Goal: Use online tool/utility: Utilize a website feature to perform a specific function

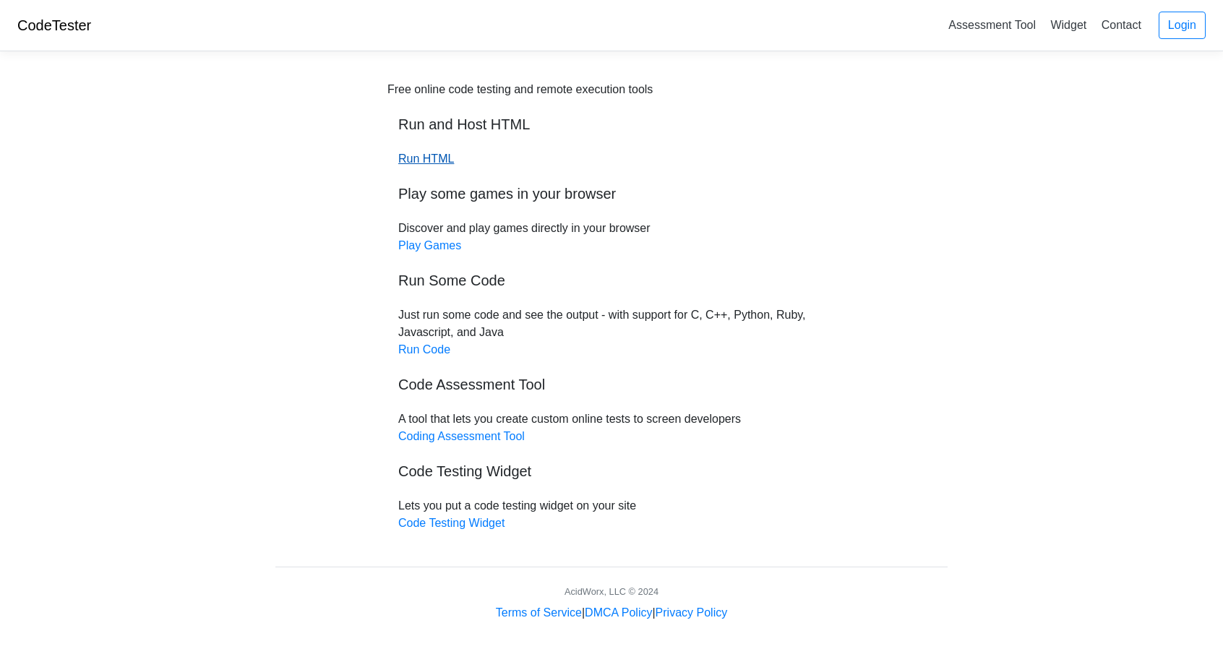
click at [431, 155] on link "Run HTML" at bounding box center [426, 159] width 56 height 12
click at [428, 157] on link "Run HTML" at bounding box center [426, 159] width 56 height 12
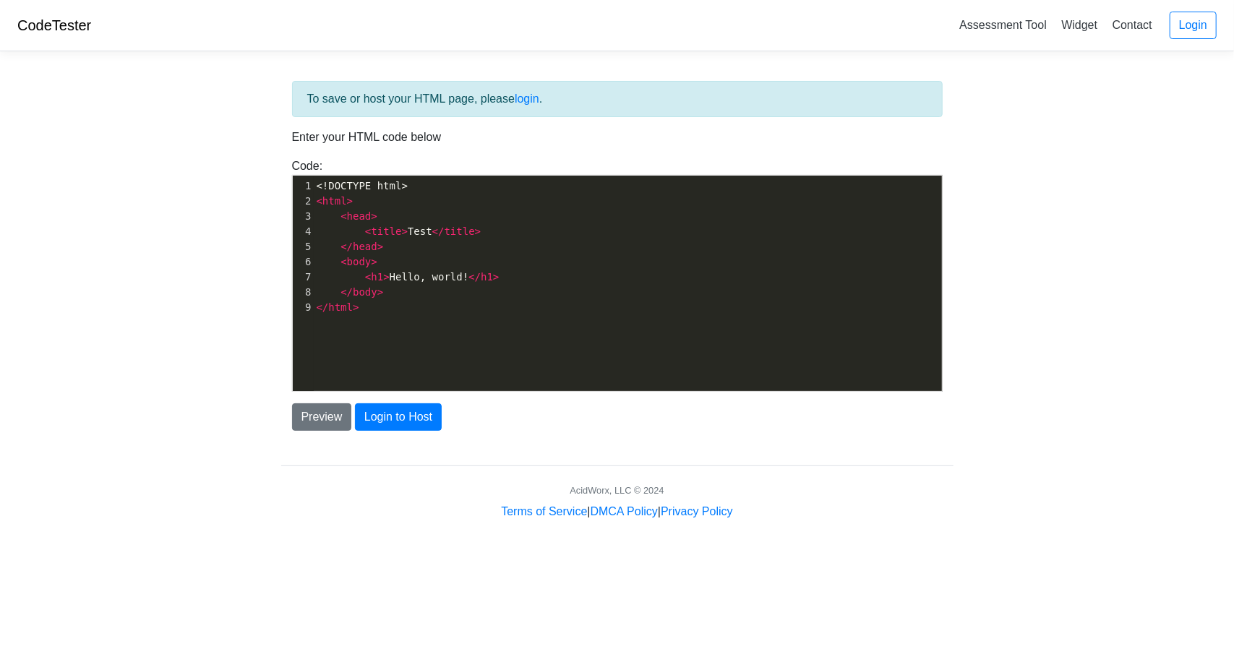
scroll to position [5, 0]
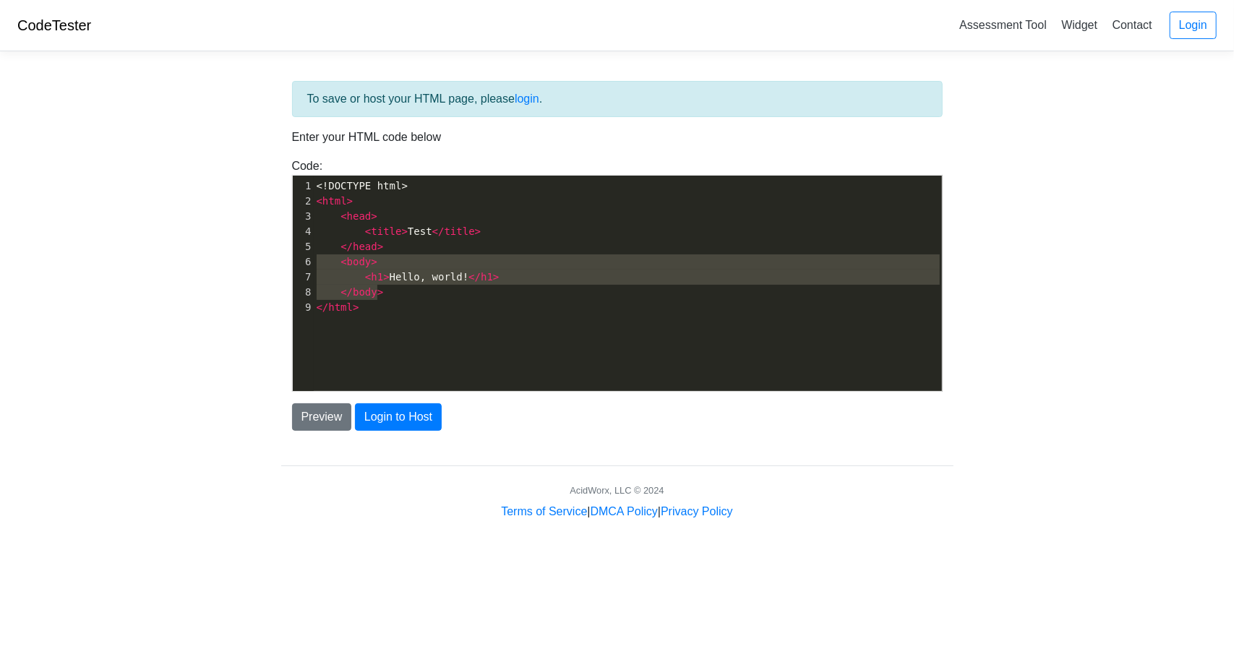
type textarea "</head> <body> <h1>Hello, world!</h1> </body>"
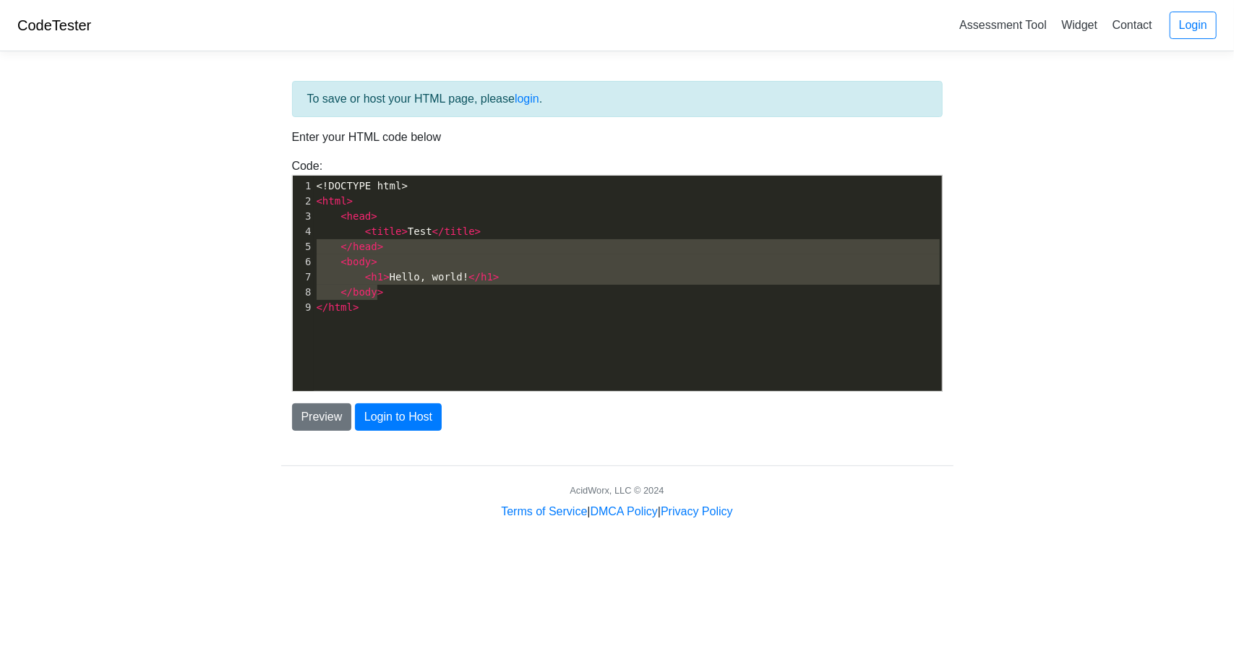
drag, startPoint x: 515, startPoint y: 298, endPoint x: 243, endPoint y: 244, distance: 277.1
click at [243, 244] on body "CodeTester Assessment Tool Widget Contact Login To save or host your HTML page,…" at bounding box center [617, 260] width 1234 height 520
click at [374, 306] on pre "</ html >" at bounding box center [634, 307] width 640 height 15
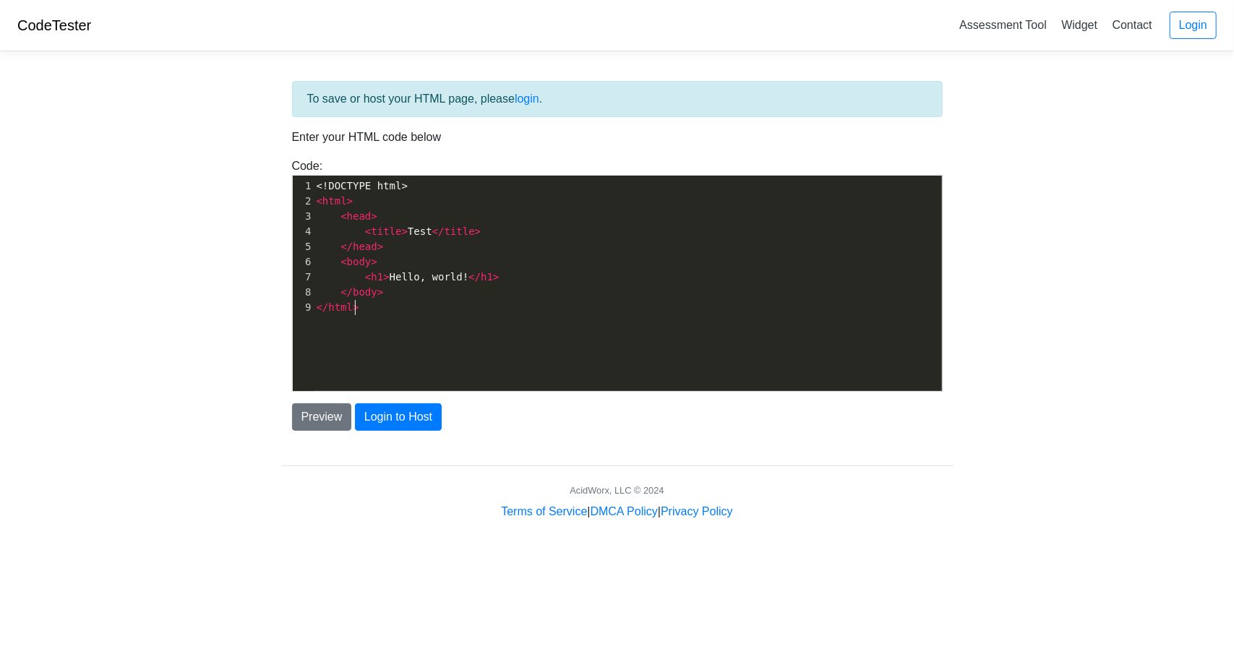
type textarea "<!DOCTYPE html> <html> <head> <title>Test</title> </head> <body> <h1>Hello, wor…"
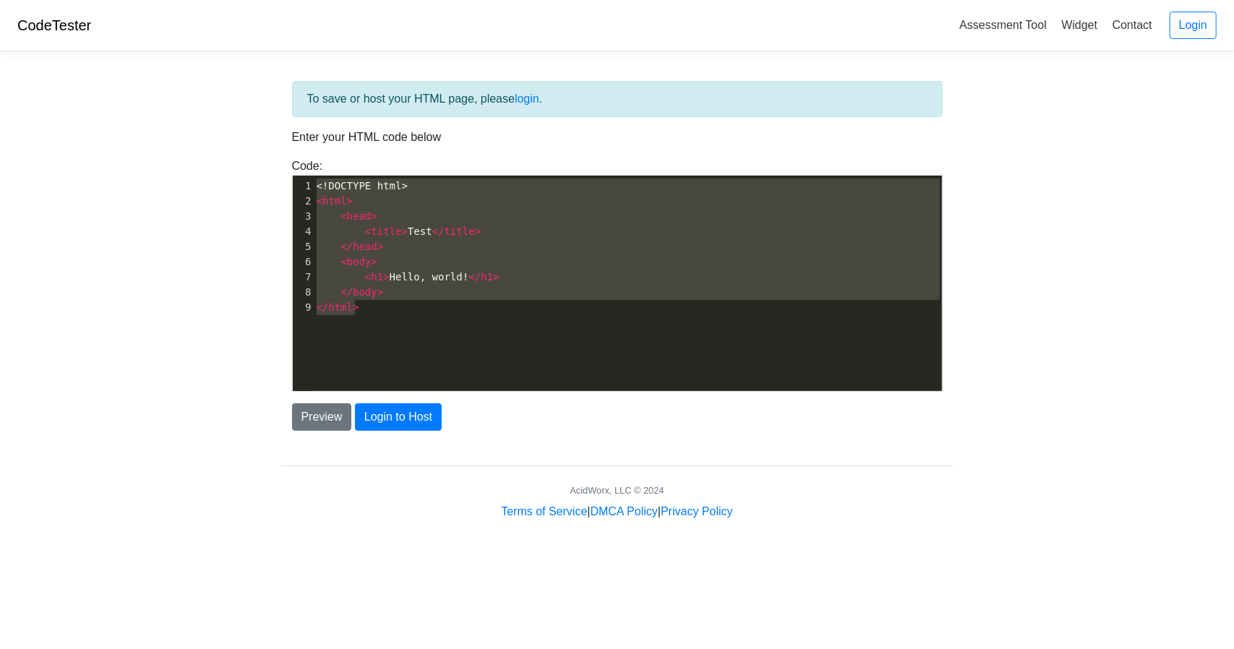
drag, startPoint x: 395, startPoint y: 320, endPoint x: 262, endPoint y: 158, distance: 209.1
click at [262, 158] on body "CodeTester Assessment Tool Widget Contact Login To save or host your HTML page,…" at bounding box center [617, 260] width 1234 height 520
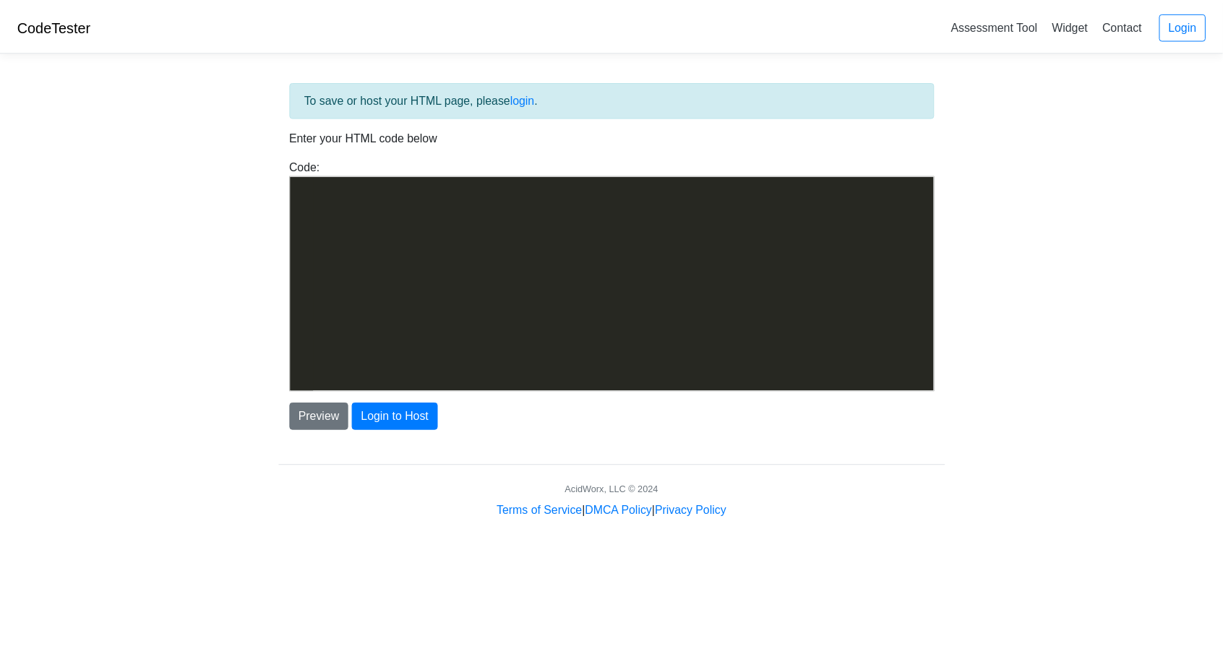
scroll to position [8278, 0]
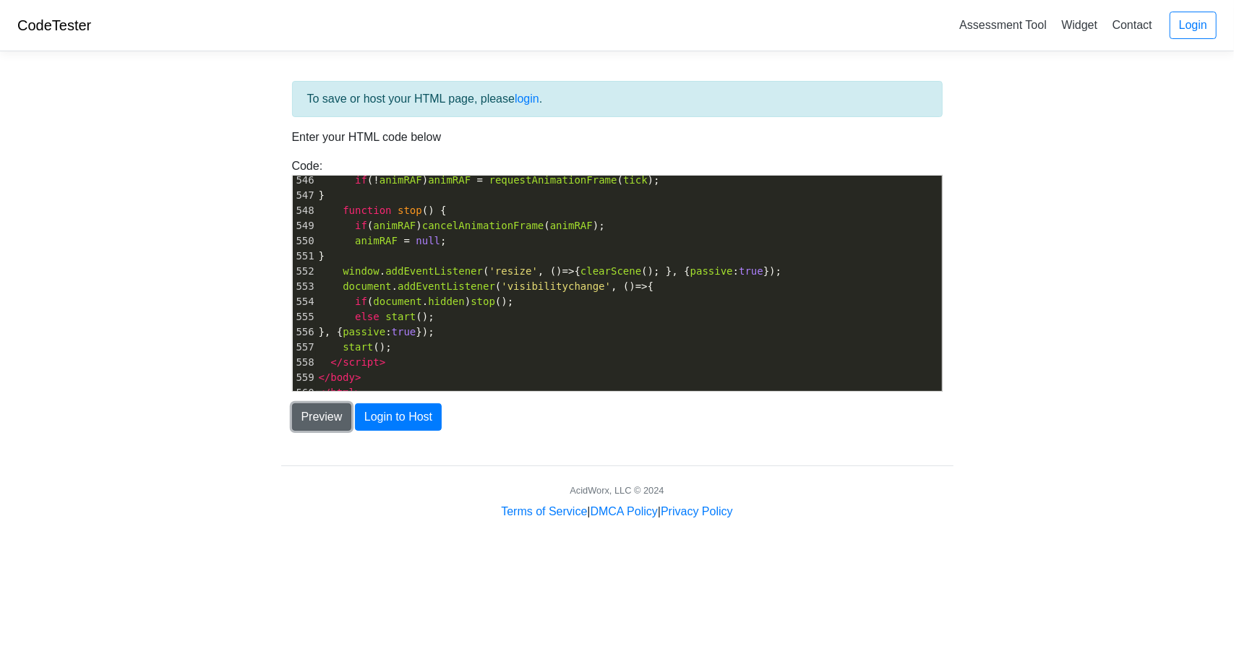
click at [332, 413] on button "Preview" at bounding box center [322, 416] width 60 height 27
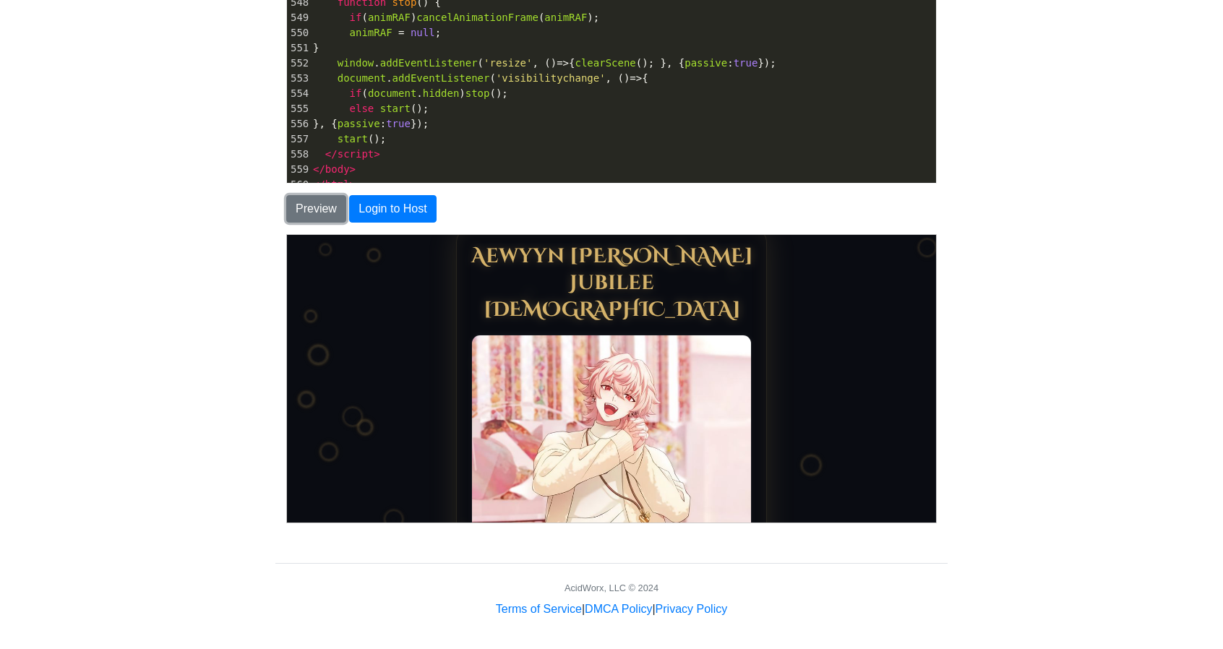
scroll to position [0, 0]
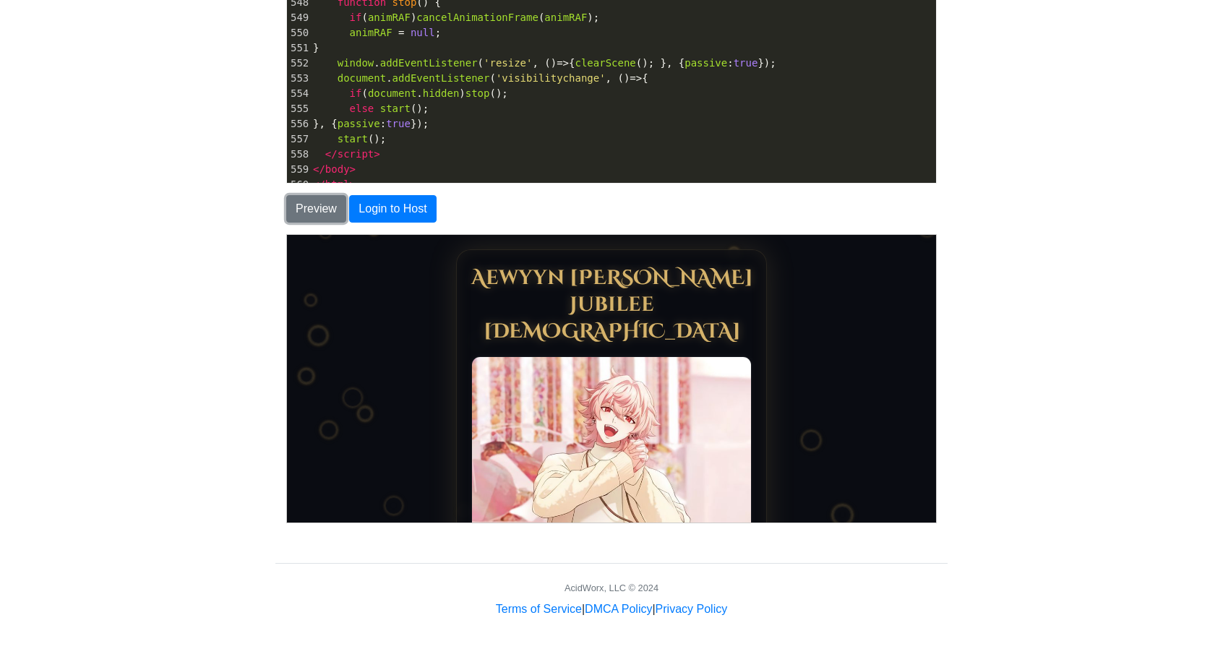
drag, startPoint x: 934, startPoint y: 262, endPoint x: 1243, endPoint y: 331, distance: 316.9
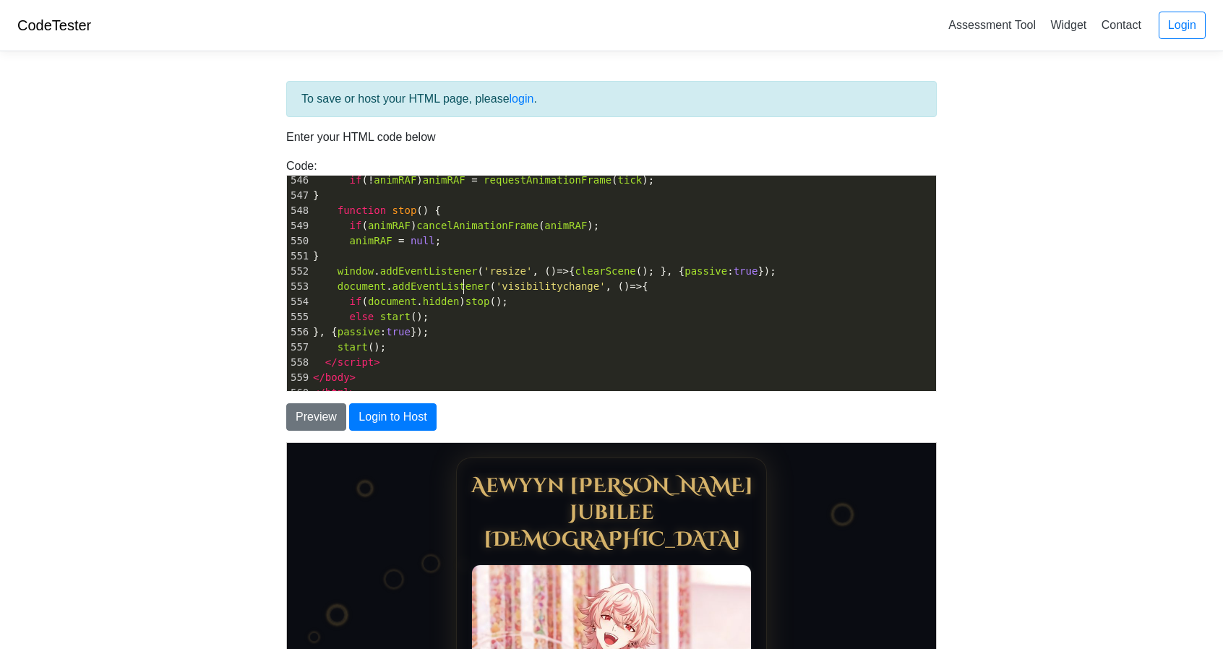
click at [461, 280] on span "addEventListener" at bounding box center [441, 286] width 98 height 12
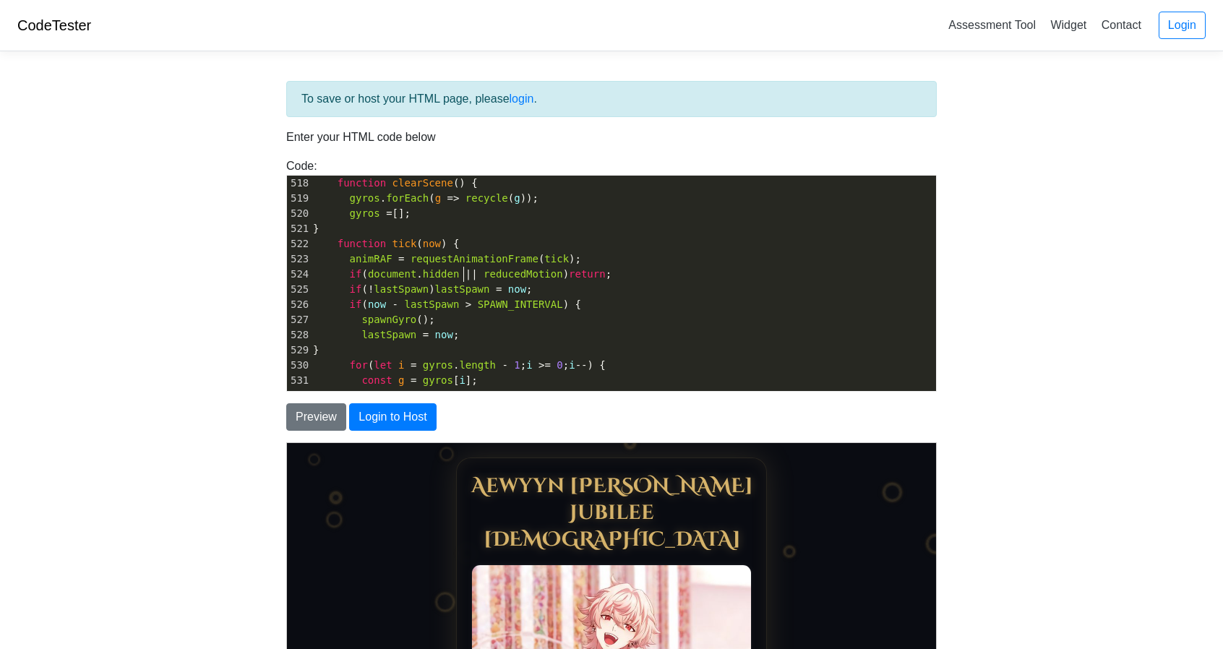
scroll to position [7349, 0]
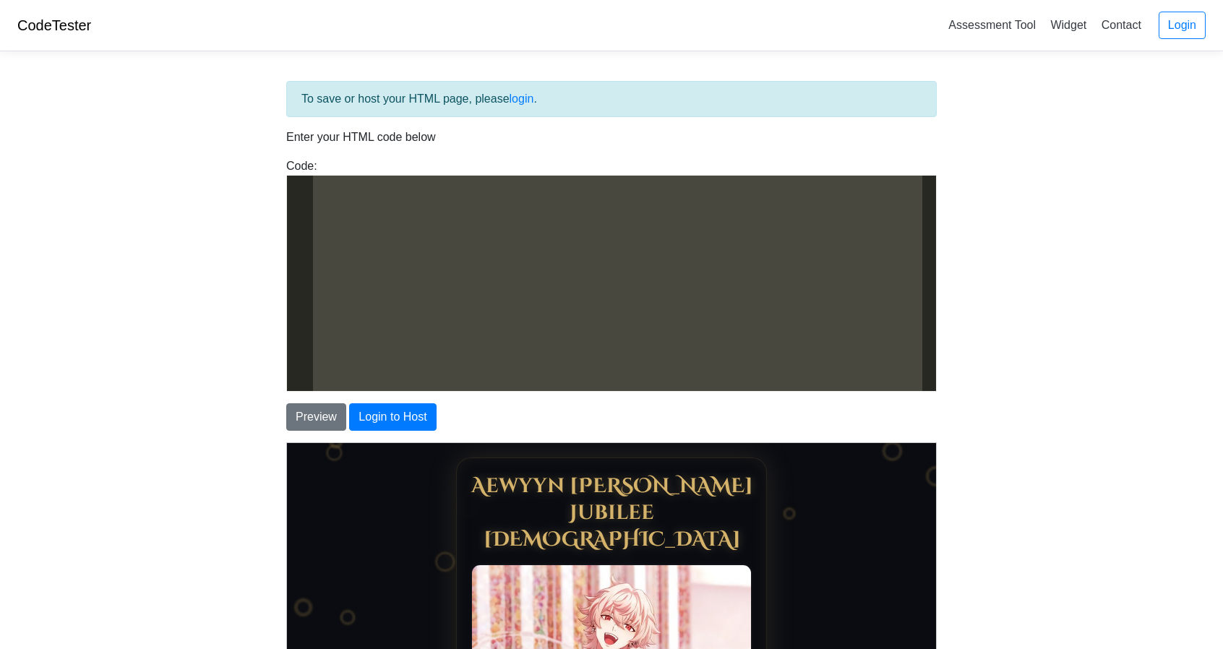
type textarea "<!DOCTYPE html> <html lang="en"> <head> <meta charset="UTF-8" /> <title></title…"
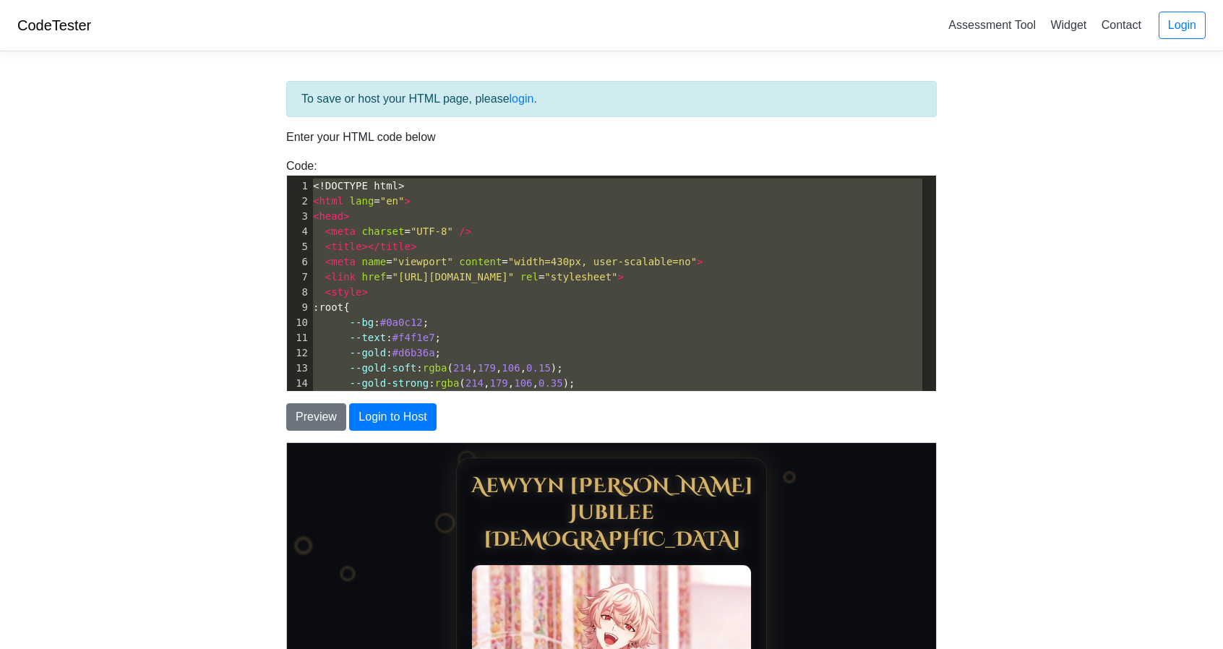
drag, startPoint x: 461, startPoint y: 278, endPoint x: 74, endPoint y: -87, distance: 532.8
click at [388, 249] on span "title" at bounding box center [395, 247] width 30 height 12
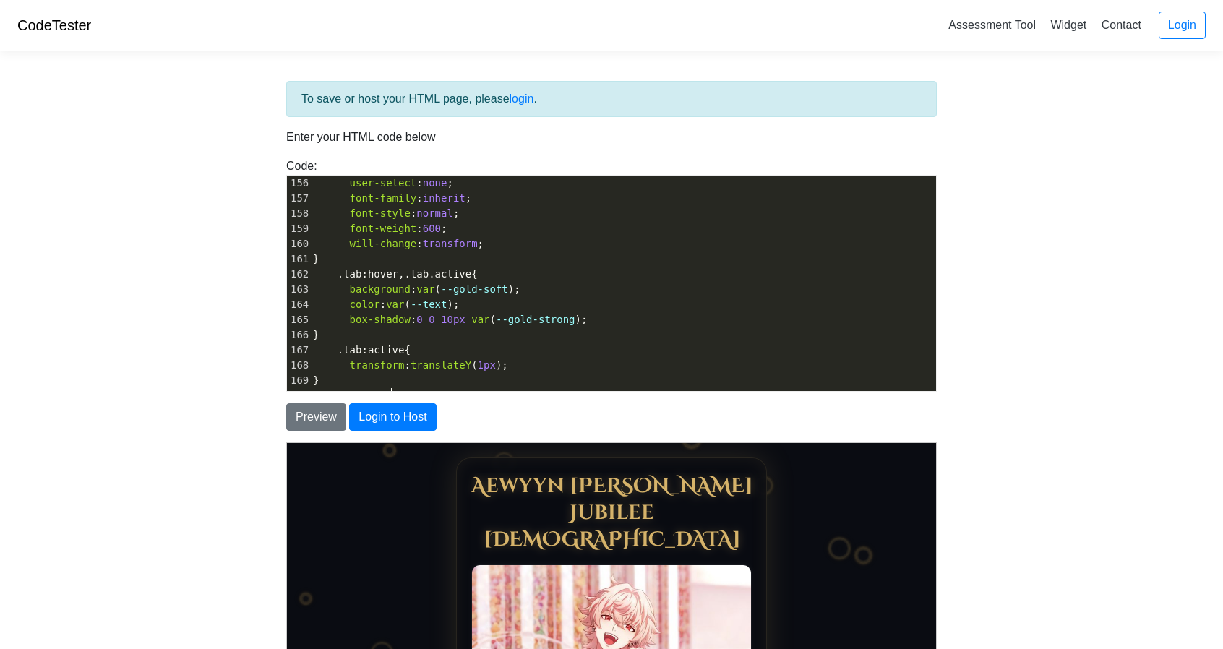
click at [471, 291] on span "--gold-soft" at bounding box center [474, 289] width 67 height 12
type textarea "silver"
click at [573, 268] on pre ".tab : hover , .tab.active {" at bounding box center [623, 274] width 626 height 15
click at [565, 290] on pre "background : var ( --silver-soft );" at bounding box center [623, 289] width 626 height 15
click at [309, 423] on button "Preview" at bounding box center [316, 416] width 60 height 27
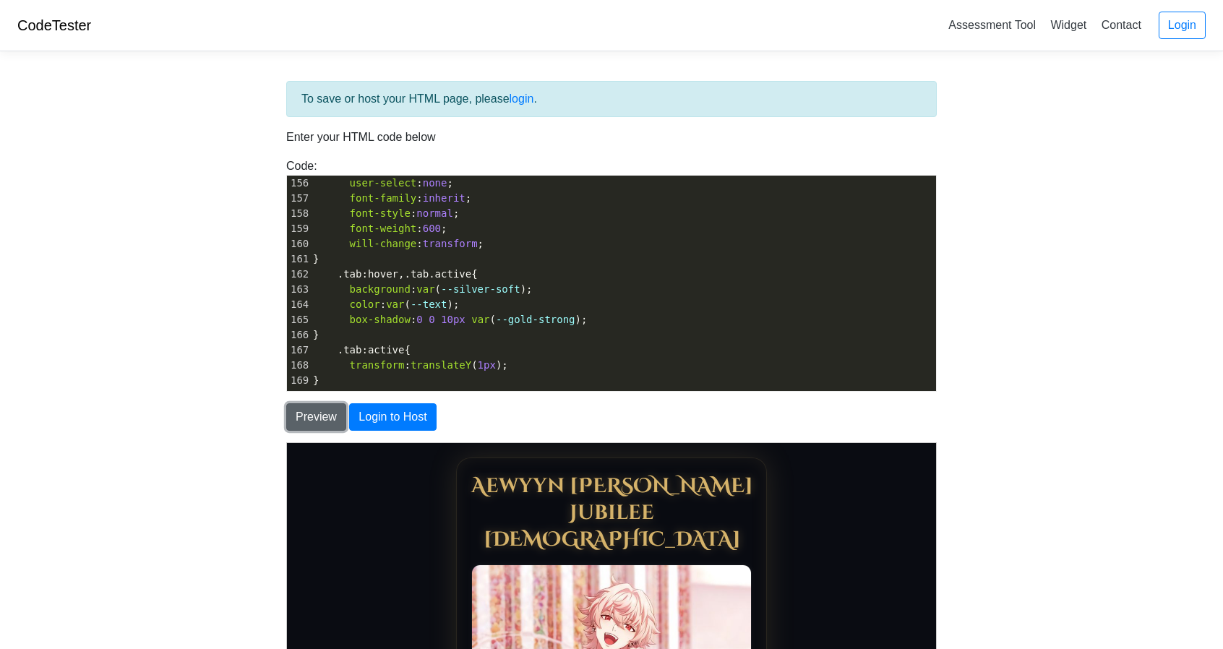
click at [309, 423] on button "Preview" at bounding box center [316, 416] width 60 height 27
click at [480, 287] on span "--silver-soft" at bounding box center [481, 289] width 80 height 12
type textarea "gold"
click at [327, 408] on button "Preview" at bounding box center [316, 416] width 60 height 27
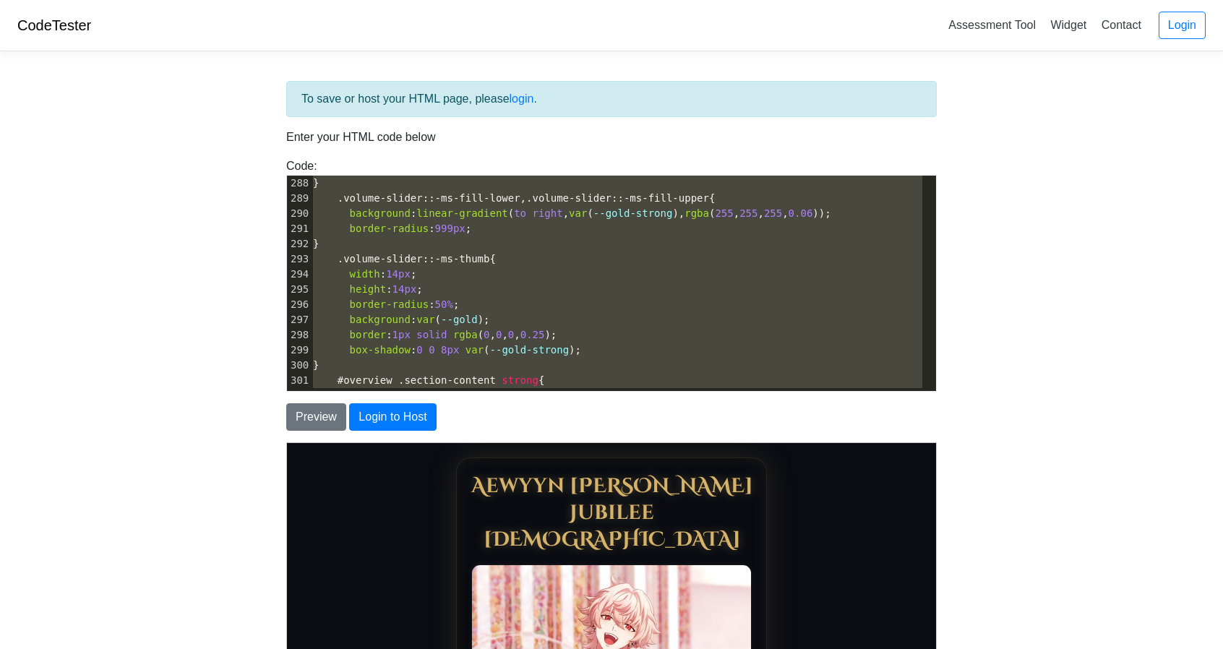
type textarea ".tab-panel { display: none; margin-top: 14px; animation: fadeIn .6s var(--ease)…"
drag, startPoint x: 508, startPoint y: 374, endPoint x: 0, endPoint y: 175, distance: 545.9
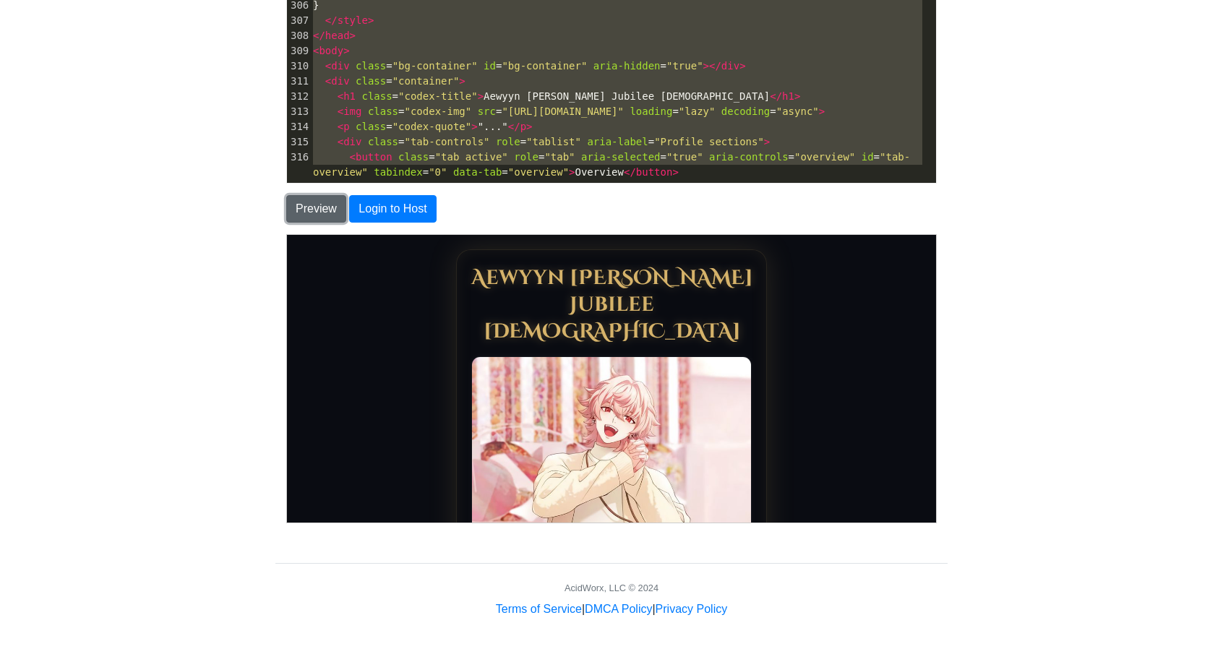
click at [319, 200] on button "Preview" at bounding box center [316, 208] width 60 height 27
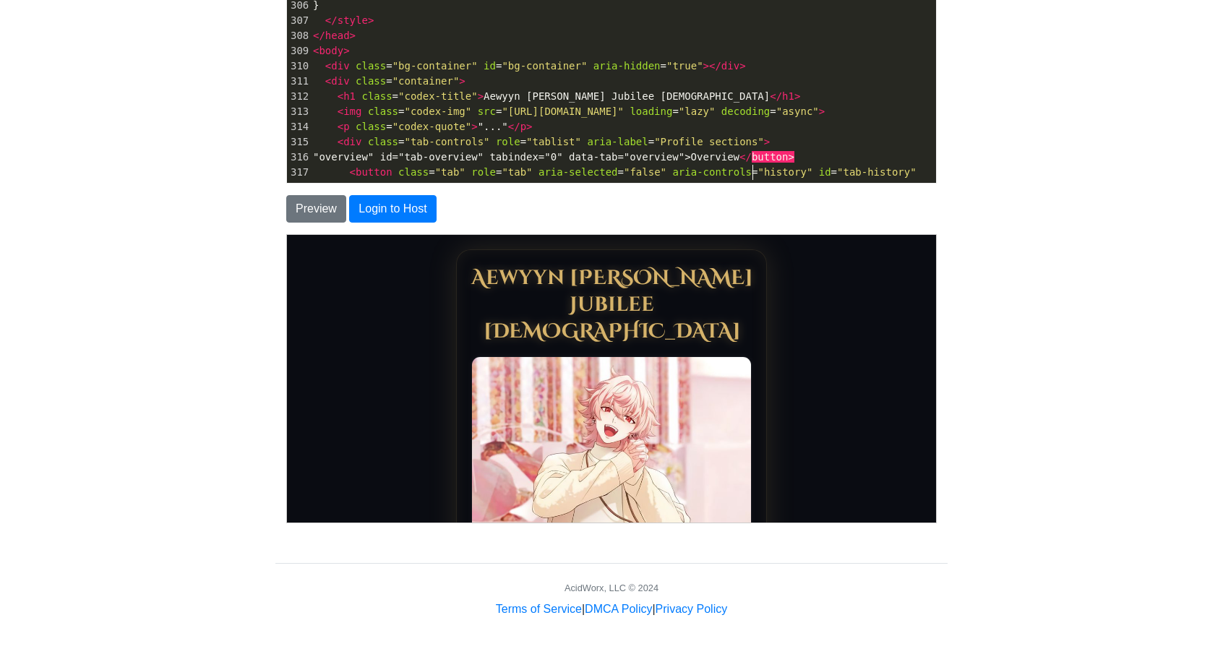
click at [755, 165] on pre ""overview" id="tab-overview" tabindex="0" data-tab="overview">Overview </ butto…" at bounding box center [623, 157] width 626 height 15
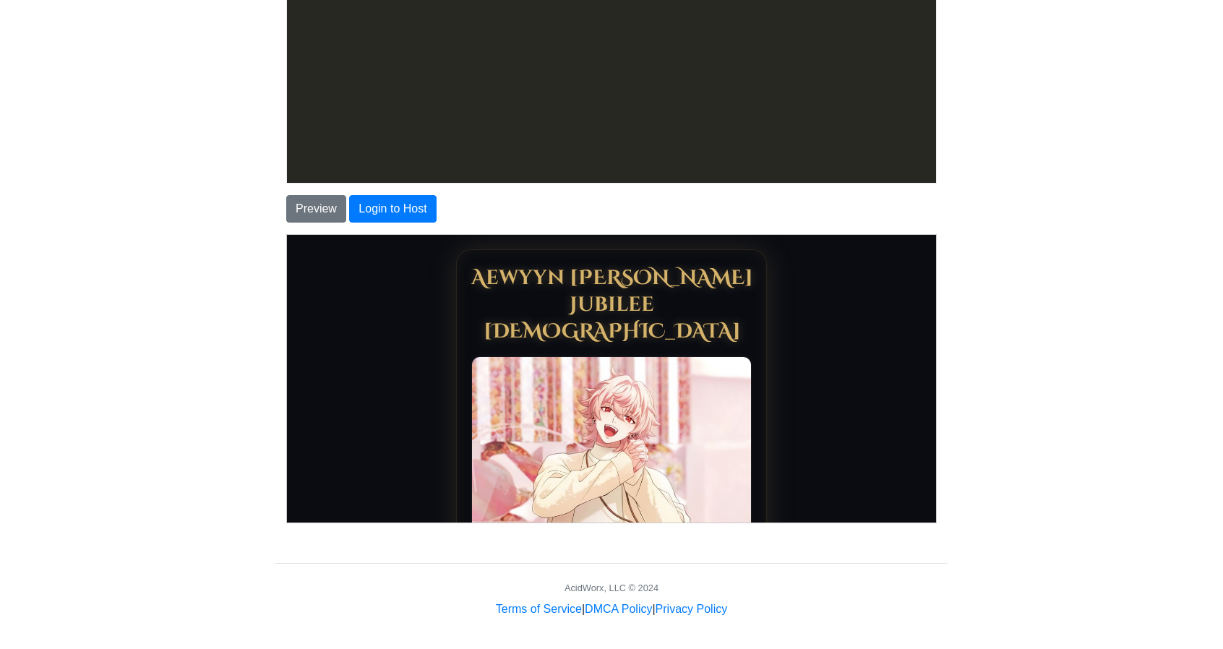
type textarea "<button class="tab" role="tab" aria-selected="false" aria-controls="history" id…"
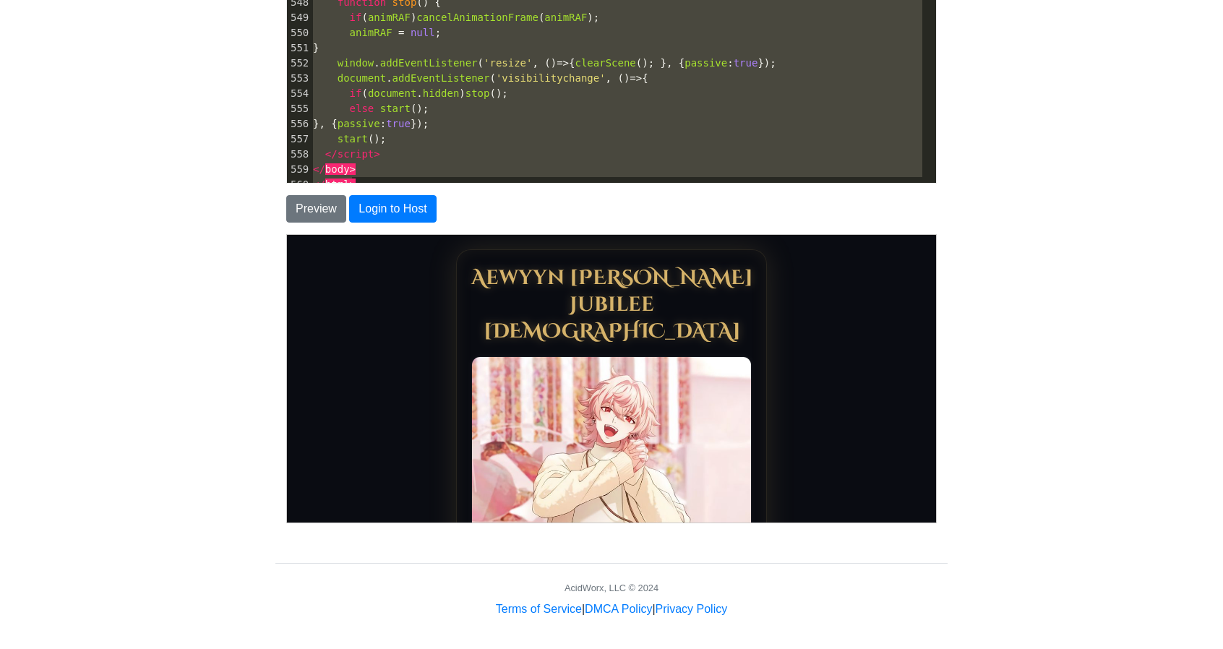
drag, startPoint x: 770, startPoint y: 170, endPoint x: 886, endPoint y: 529, distance: 377.6
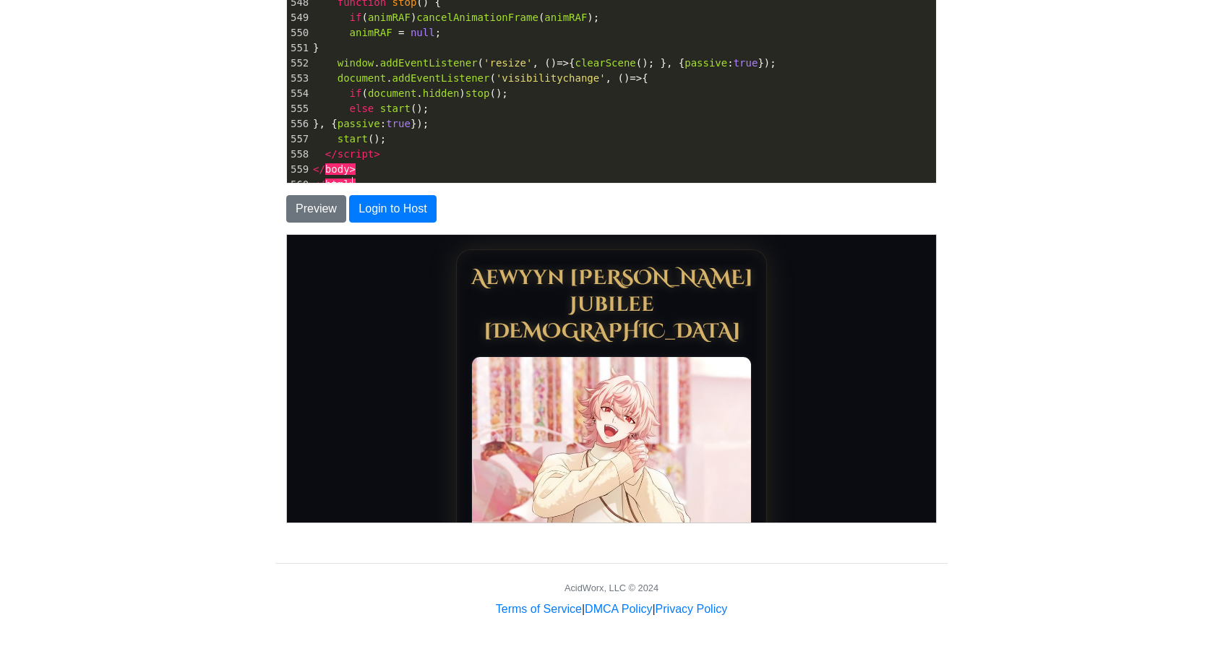
drag, startPoint x: 694, startPoint y: 411, endPoint x: 416, endPoint y: 260, distance: 316.6
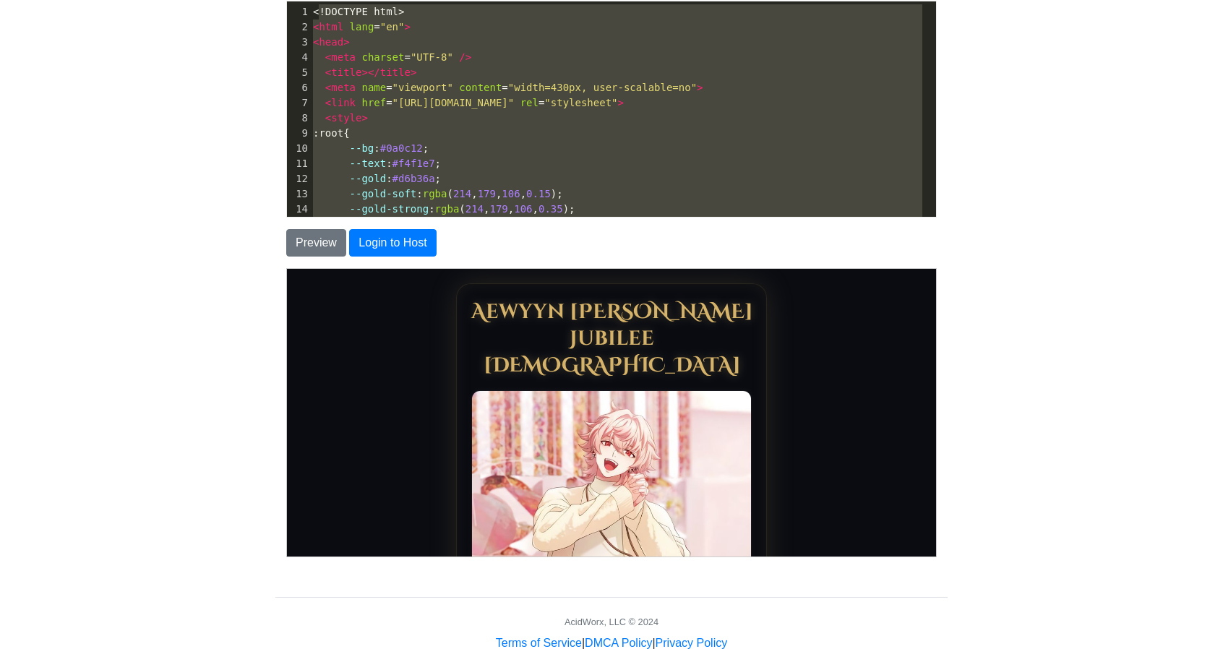
type textarea "<!DOCTYPE html> <html lang="en"> <head> <meta charset="UTF-8" /> <title></title…"
drag, startPoint x: 373, startPoint y: 175, endPoint x: 314, endPoint y: 7, distance: 178.5
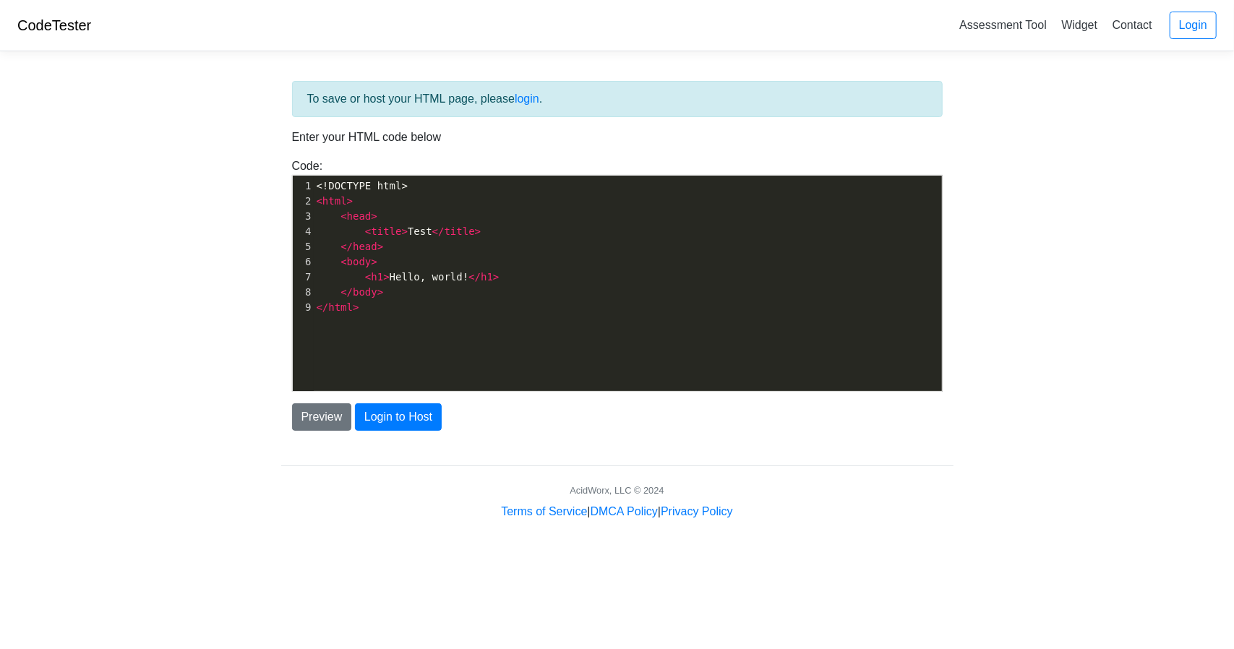
scroll to position [1, 0]
click at [580, 320] on div "xxxxxxxxxx 1 <!DOCTYPE html> 2 < html > 3 < head > 4 < title > Test </ title > …" at bounding box center [628, 294] width 671 height 237
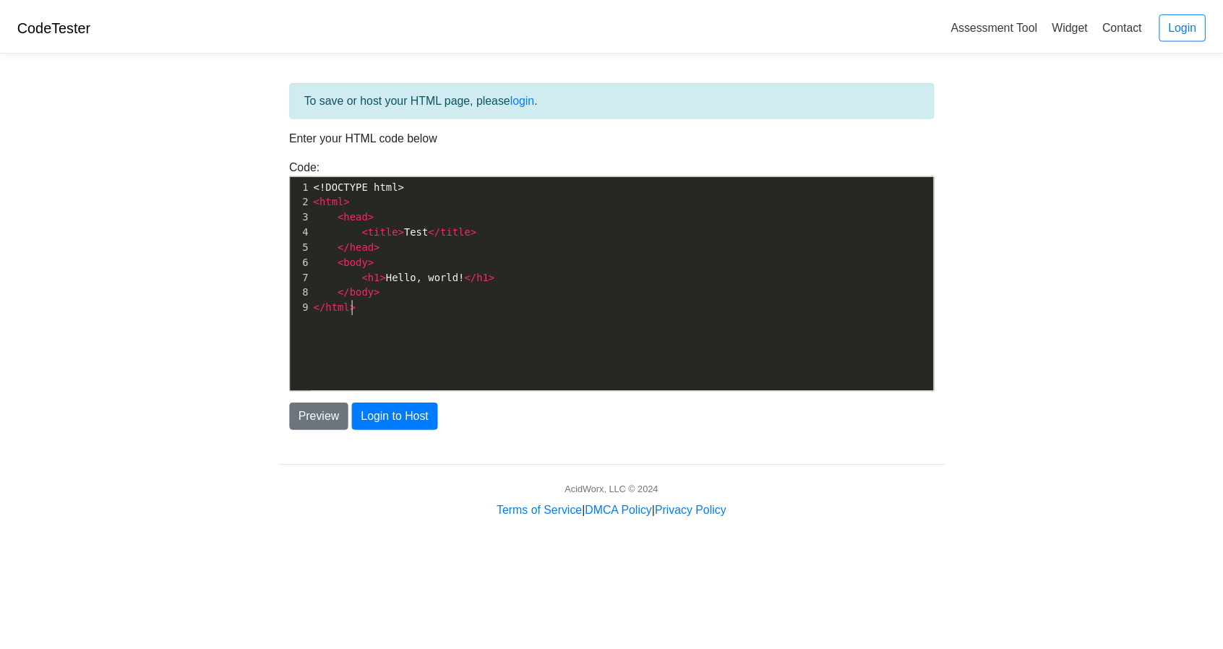
scroll to position [8399, 0]
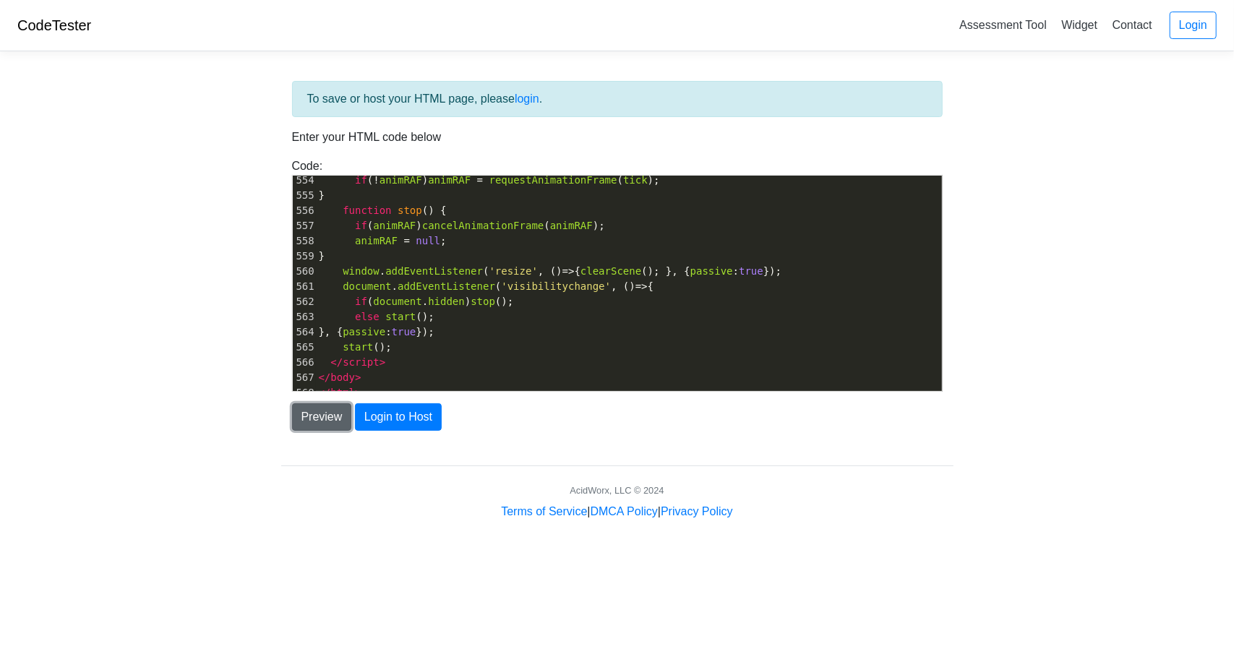
click at [316, 423] on button "Preview" at bounding box center [322, 416] width 60 height 27
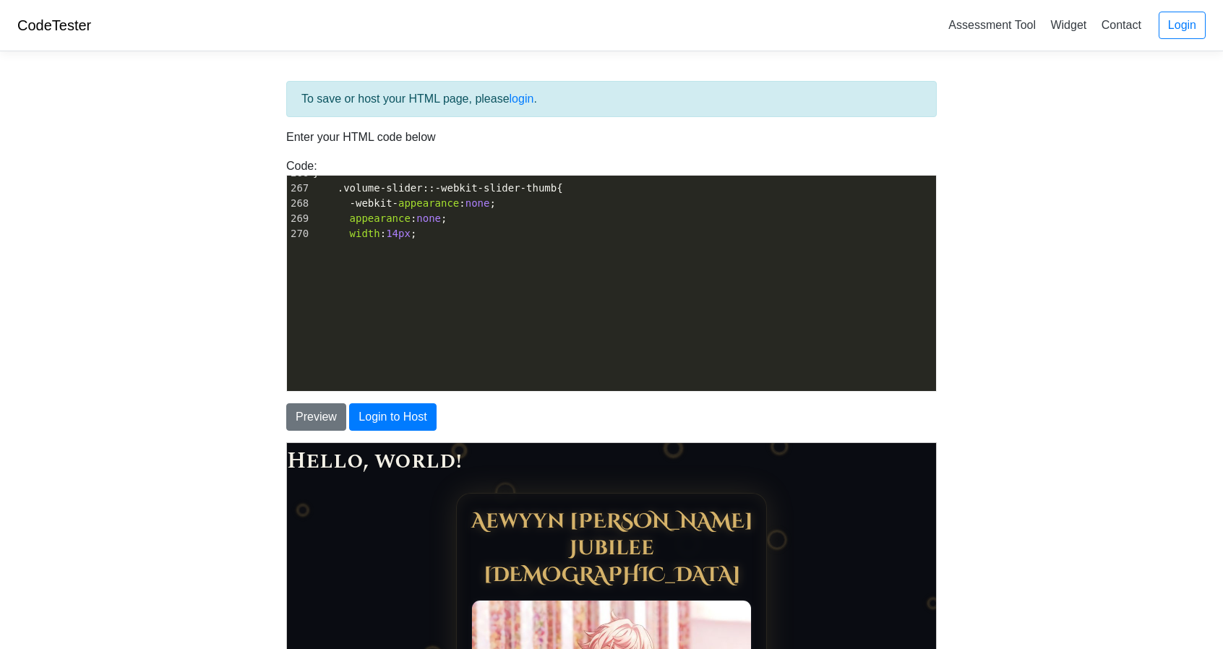
scroll to position [4601, 0]
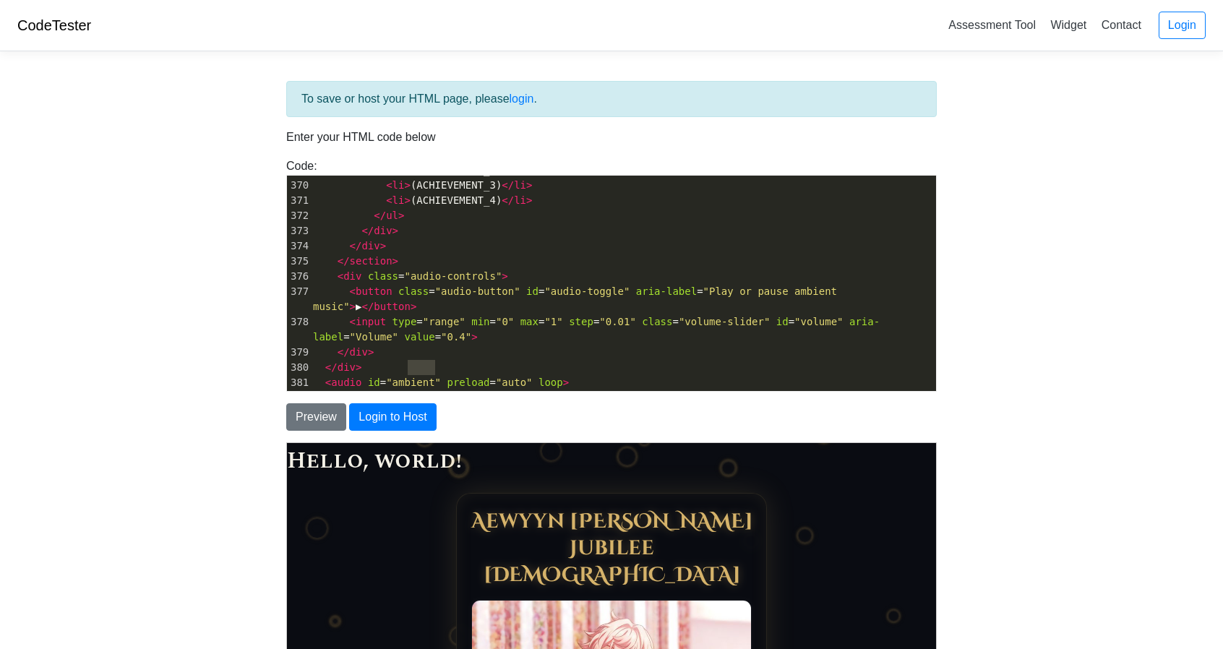
type textarea "https://od.lk/s/ODBfNTg4NTM5NTFf/The%20Night%20Unfurls.mp3" type="audio/mpeg"> …"
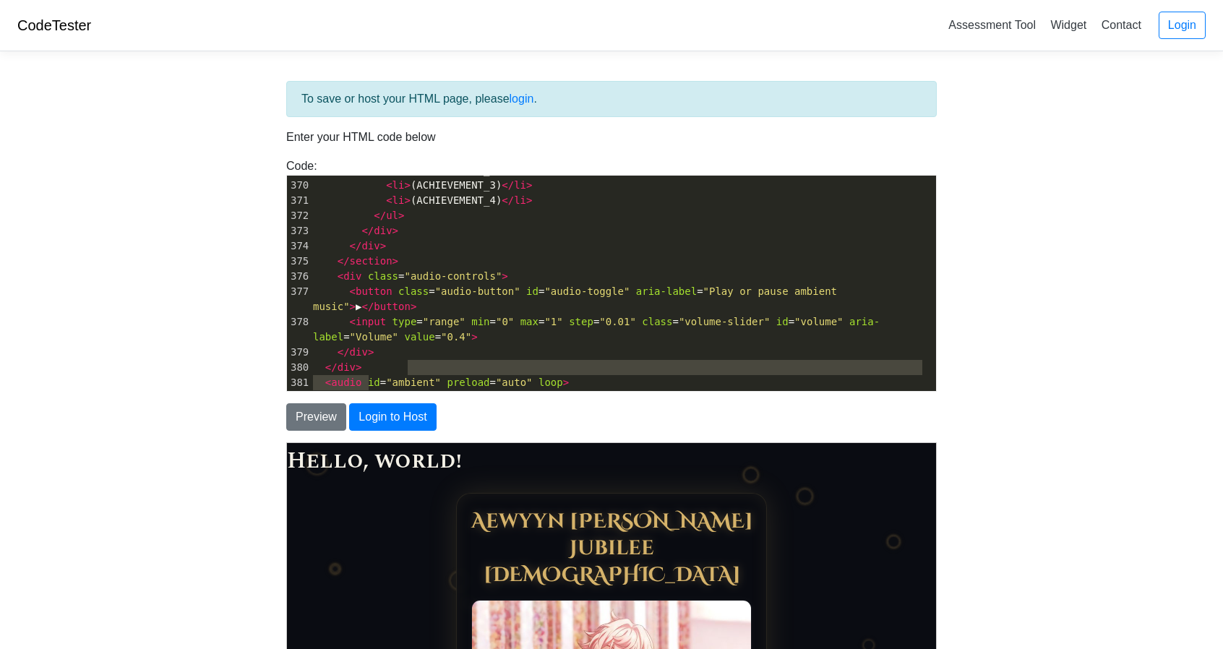
drag, startPoint x: 409, startPoint y: 364, endPoint x: 502, endPoint y: 377, distance: 93.3
click at [502, 377] on div "341 </ div > 342 </ div > 343 < hr style = "border: 0; border-top: 1px solid va…" at bounding box center [623, 86] width 626 height 729
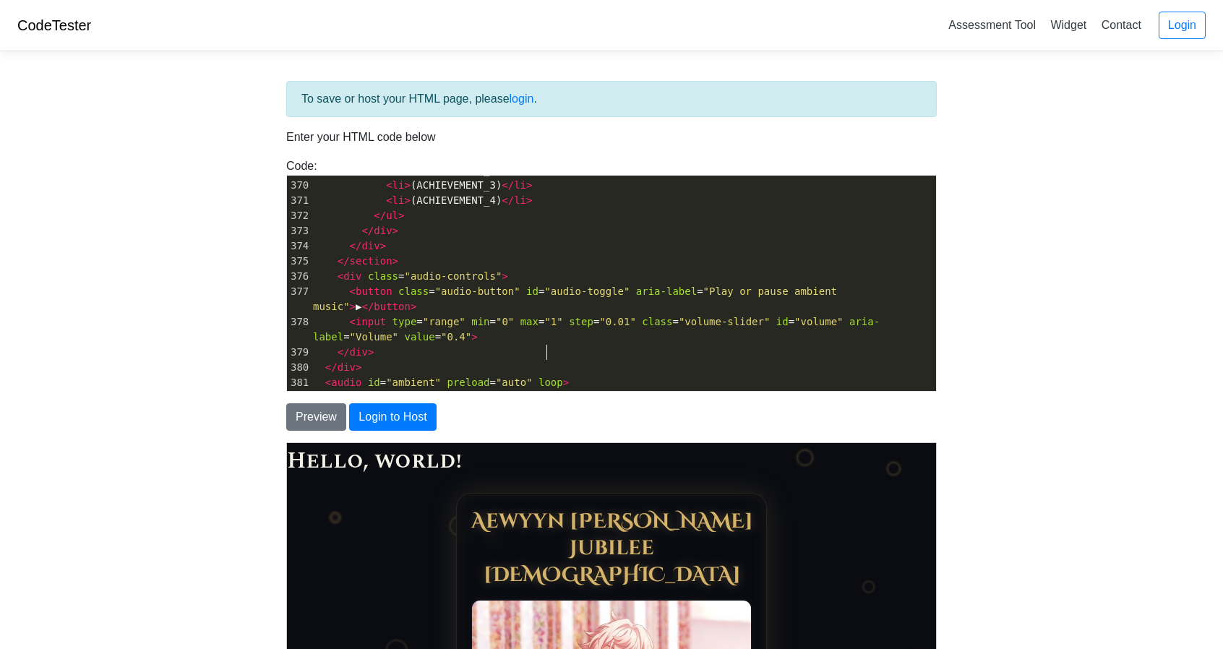
click at [588, 375] on pre "< audio id = "ambient" preload = "auto" loop >" at bounding box center [623, 382] width 626 height 15
